Goal: Information Seeking & Learning: Learn about a topic

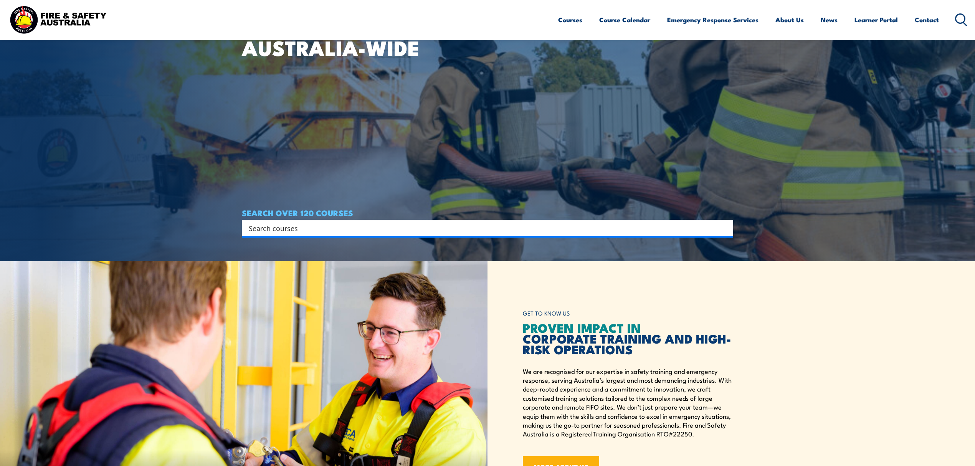
scroll to position [204, 0]
click at [280, 229] on input "Search input" at bounding box center [482, 229] width 467 height 12
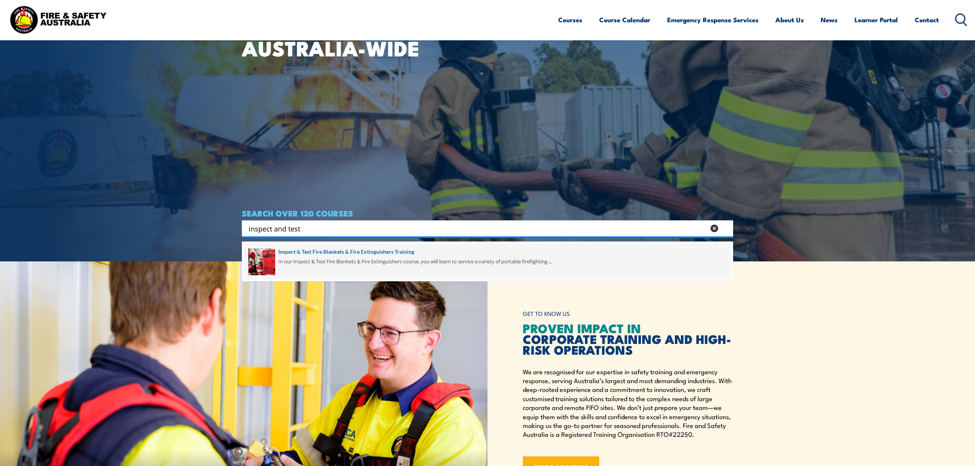
type input "inspect and test"
click at [329, 262] on span at bounding box center [487, 261] width 486 height 36
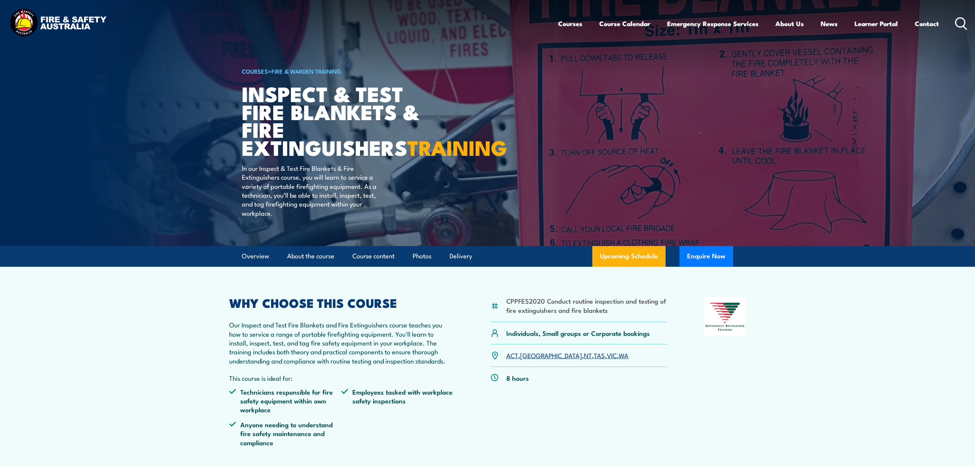
click at [959, 21] on icon at bounding box center [961, 23] width 12 height 13
